Goal: Check status: Check status

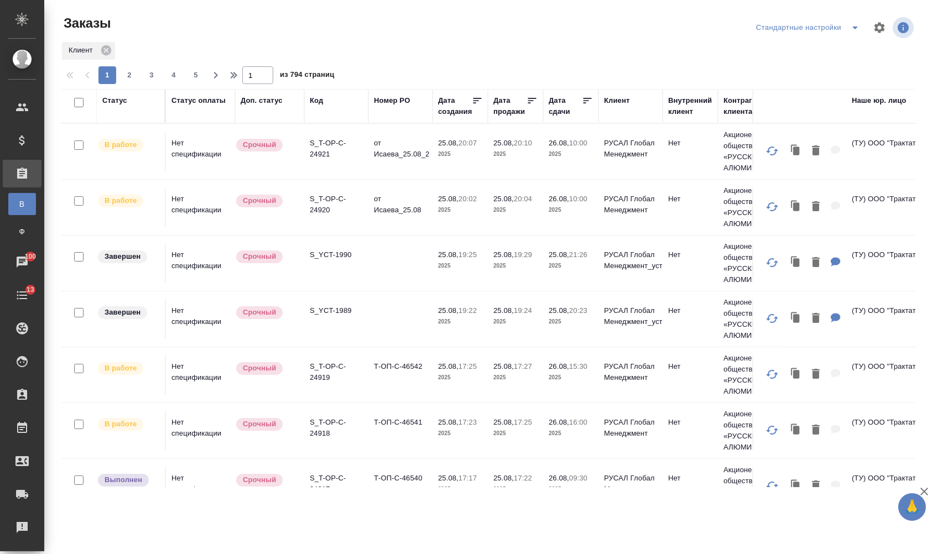
click at [558, 104] on div "Дата сдачи" at bounding box center [565, 106] width 33 height 22
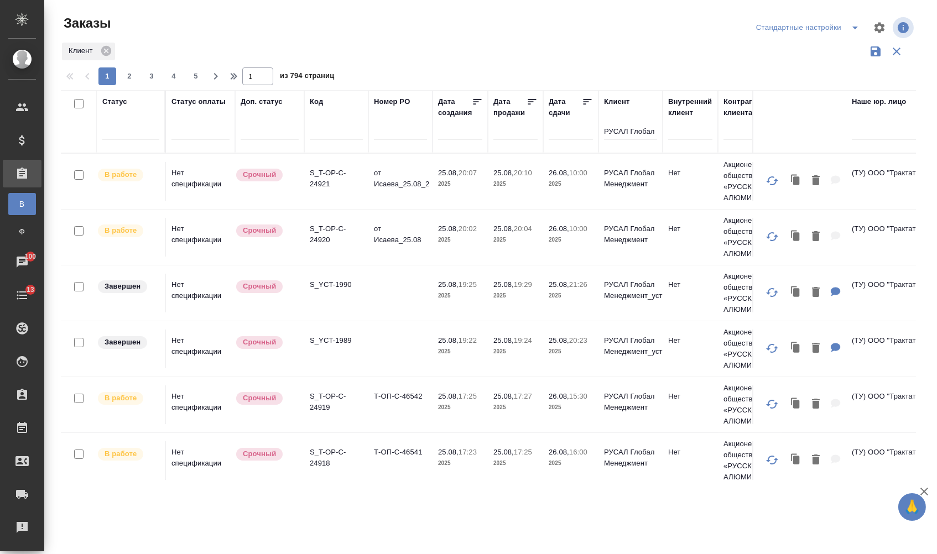
click at [563, 138] on input "text" at bounding box center [574, 130] width 38 height 15
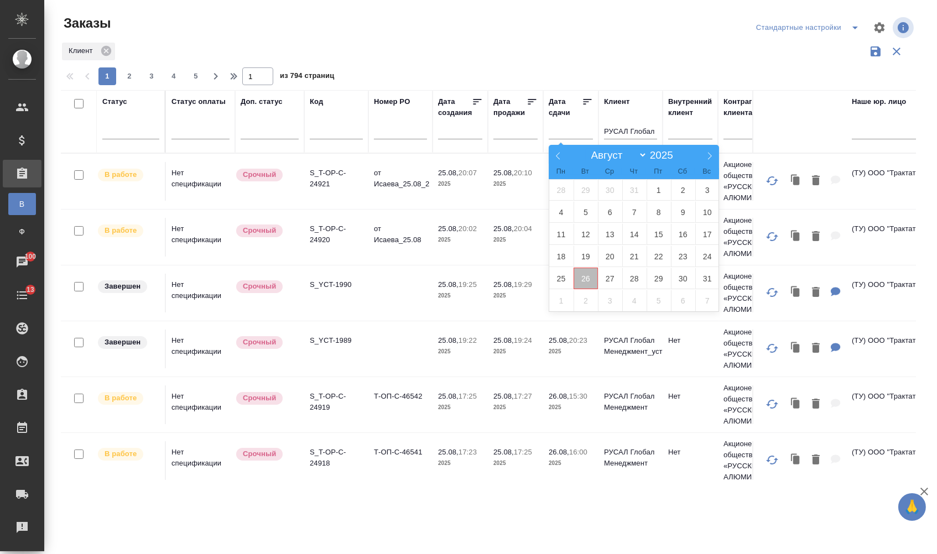
click at [596, 274] on span "26" at bounding box center [586, 279] width 24 height 22
type div "[DATE]T21:00:00.000Z"
click at [611, 275] on span "27" at bounding box center [610, 279] width 24 height 22
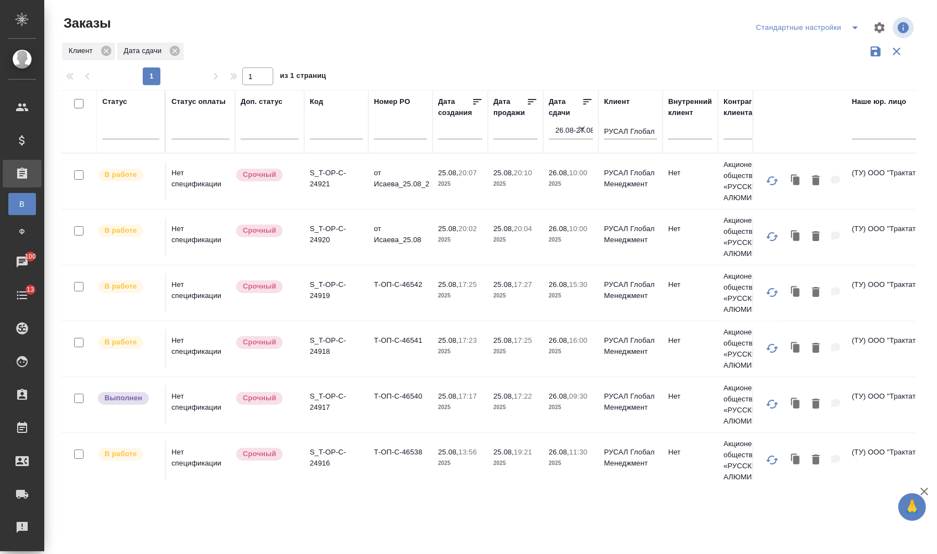
click at [589, 107] on icon at bounding box center [587, 101] width 11 height 11
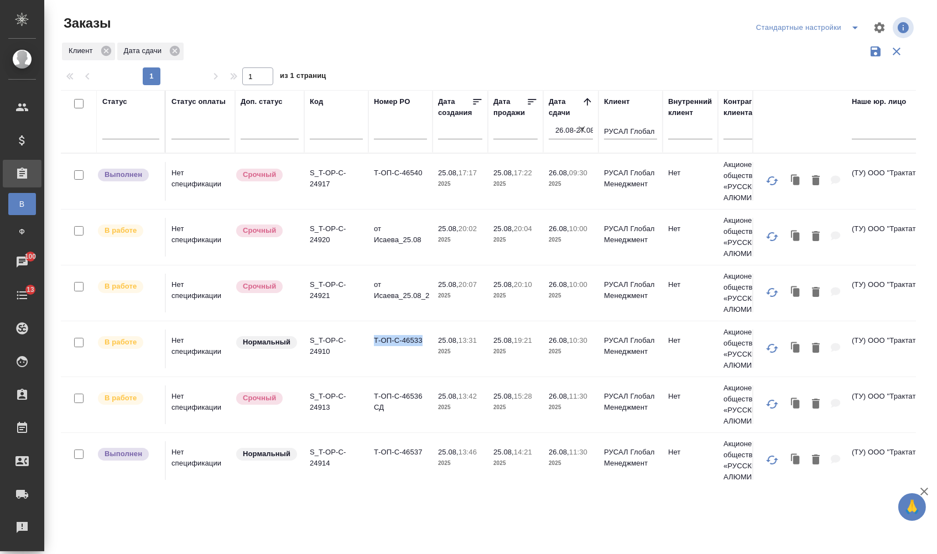
drag, startPoint x: 374, startPoint y: 348, endPoint x: 423, endPoint y: 347, distance: 48.1
click at [423, 347] on td "Т-ОП-С-46533" at bounding box center [400, 349] width 64 height 39
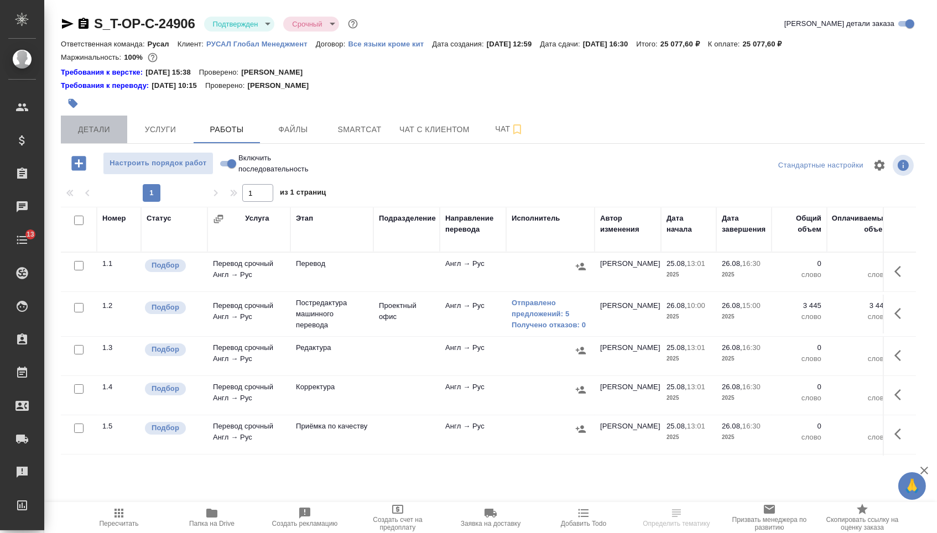
click at [106, 131] on span "Детали" at bounding box center [93, 130] width 53 height 14
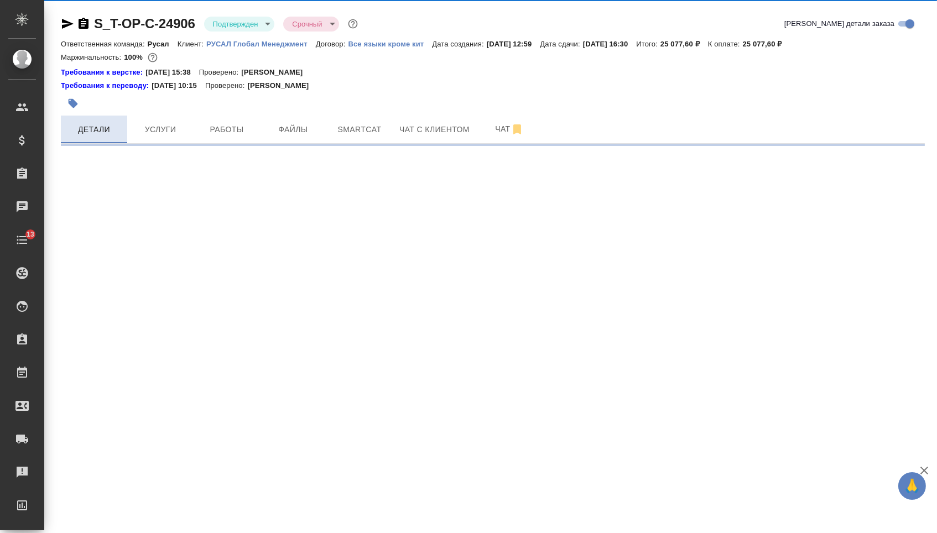
select select "RU"
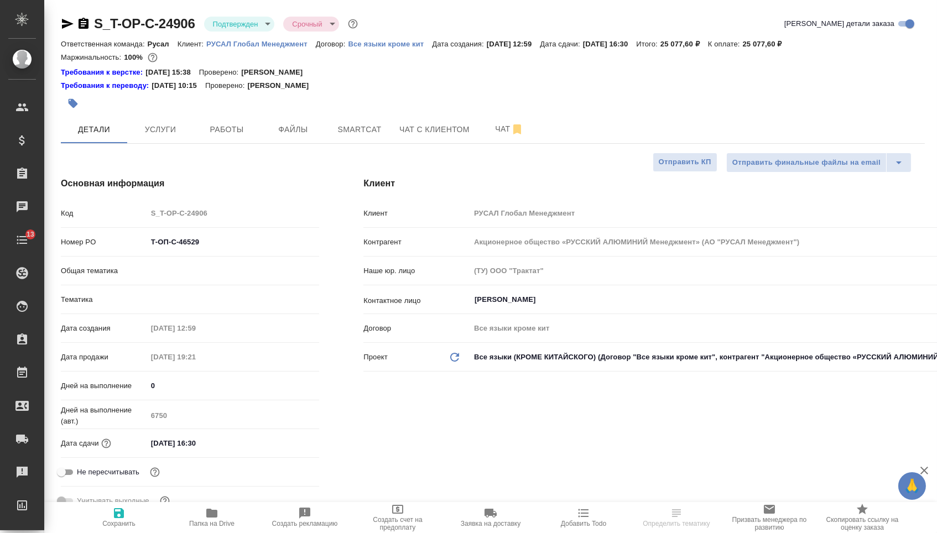
type textarea "x"
drag, startPoint x: 216, startPoint y: 246, endPoint x: 117, endPoint y: 245, distance: 99.0
click at [117, 246] on div "Номер PO Т-ОП-С-46529" at bounding box center [190, 241] width 258 height 19
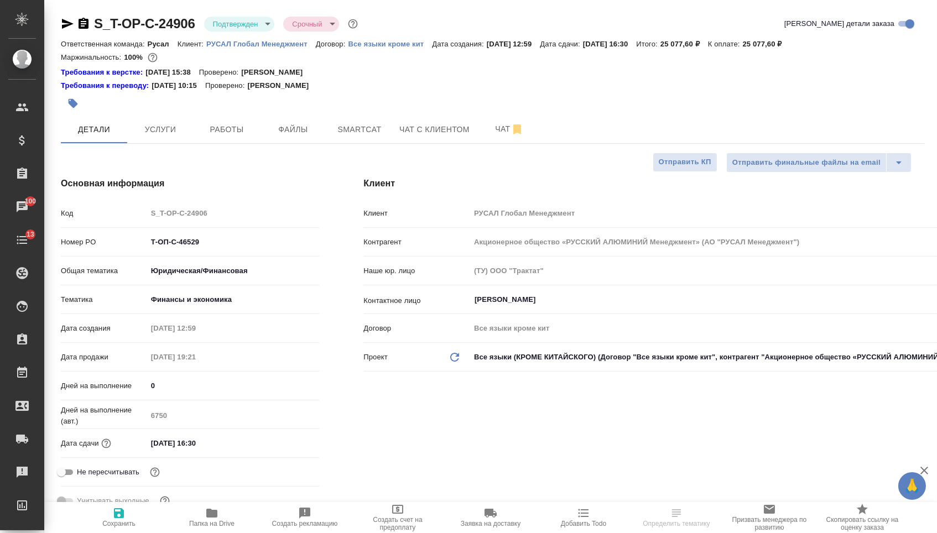
click at [160, 134] on span "Услуги" at bounding box center [160, 130] width 53 height 14
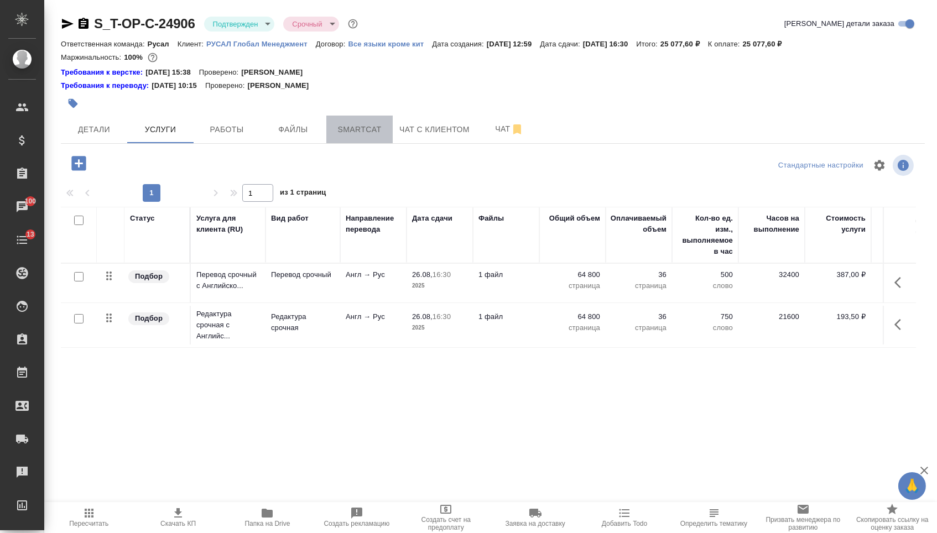
click at [345, 129] on span "Smartcat" at bounding box center [359, 130] width 53 height 14
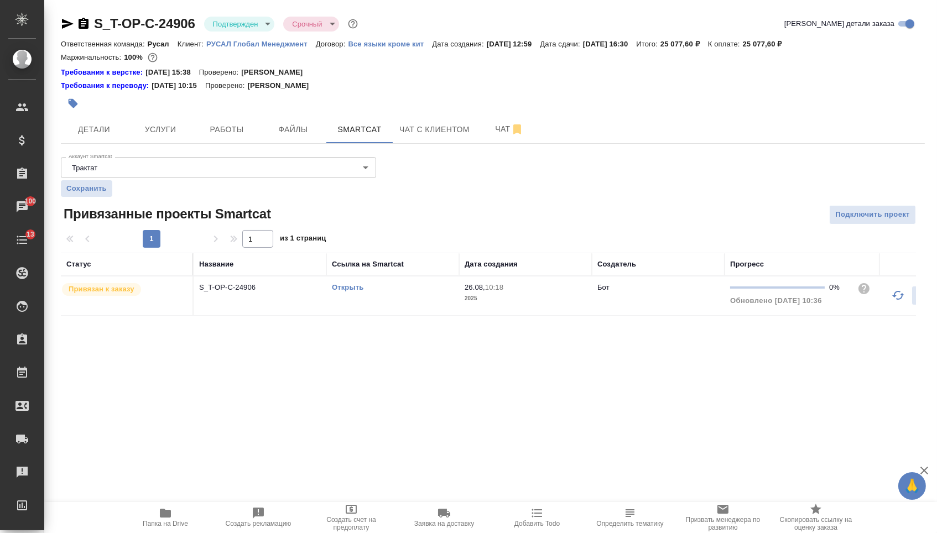
click at [342, 291] on link "Открыть" at bounding box center [348, 287] width 32 height 8
